Goal: Task Accomplishment & Management: Use online tool/utility

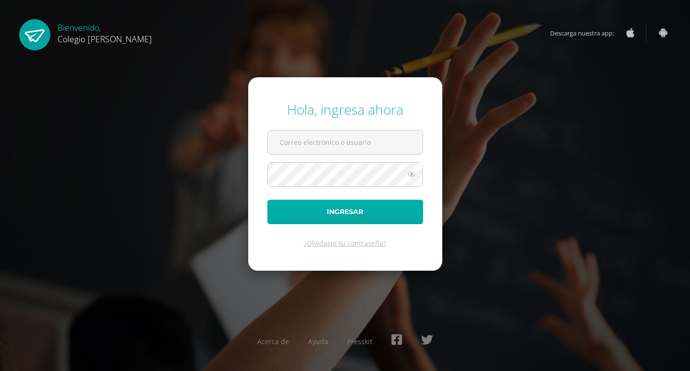
type input "[EMAIL_ADDRESS][DOMAIN_NAME]"
click at [343, 218] on button "Ingresar" at bounding box center [346, 211] width 156 height 24
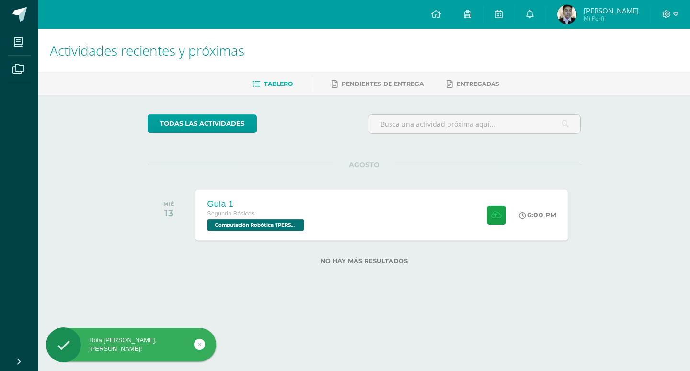
click at [265, 200] on div "Guía 1" at bounding box center [256, 203] width 99 height 10
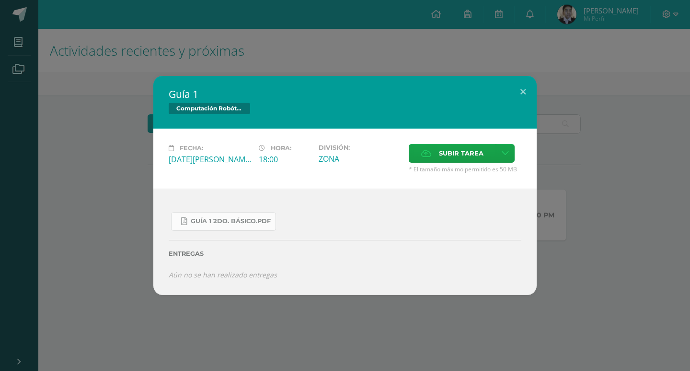
click at [222, 218] on span "Guía 1 2do. Básico.pdf" at bounding box center [231, 221] width 80 height 8
